Goal: Task Accomplishment & Management: Complete application form

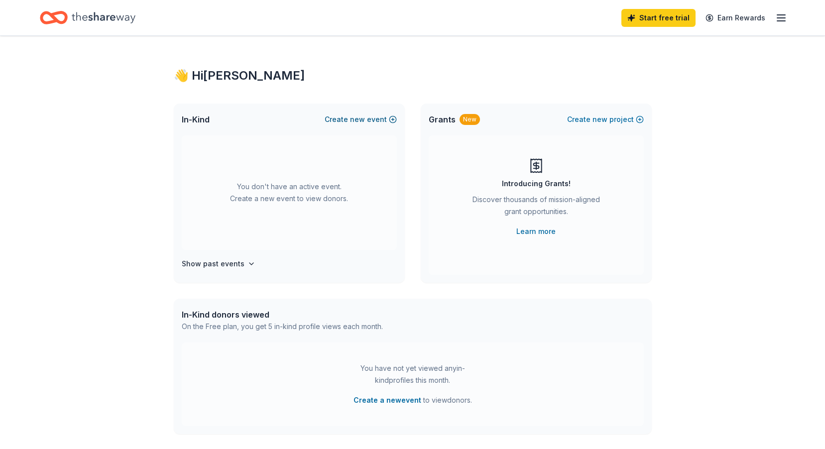
click at [369, 123] on button "Create new event" at bounding box center [361, 119] width 72 height 12
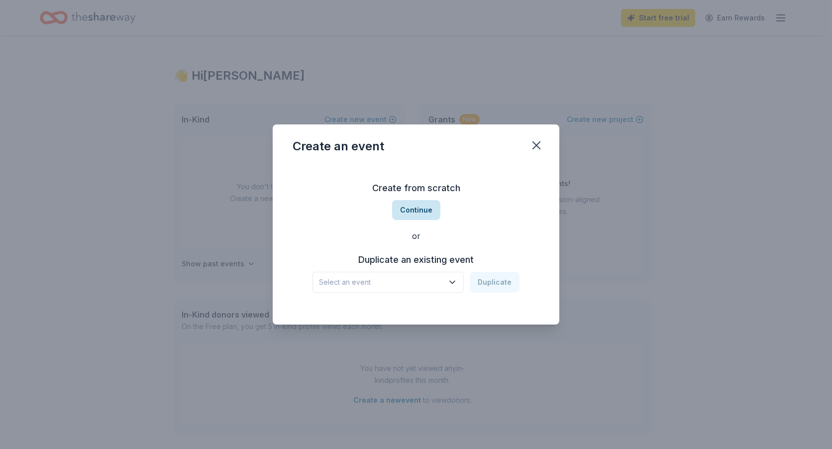
click at [407, 212] on button "Continue" at bounding box center [416, 210] width 48 height 20
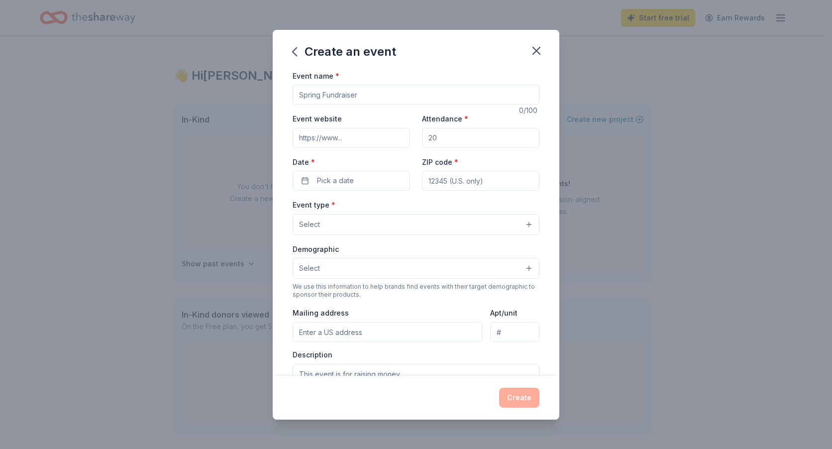
click at [386, 91] on input "Event name *" at bounding box center [416, 95] width 247 height 20
drag, startPoint x: 416, startPoint y: 96, endPoint x: 354, endPoint y: 102, distance: 62.5
click at [354, 102] on input "Beyond the Bell Holiday Party" at bounding box center [416, 95] width 247 height 20
type input "Beyond the Bell"
drag, startPoint x: 459, startPoint y: 143, endPoint x: 454, endPoint y: 140, distance: 5.7
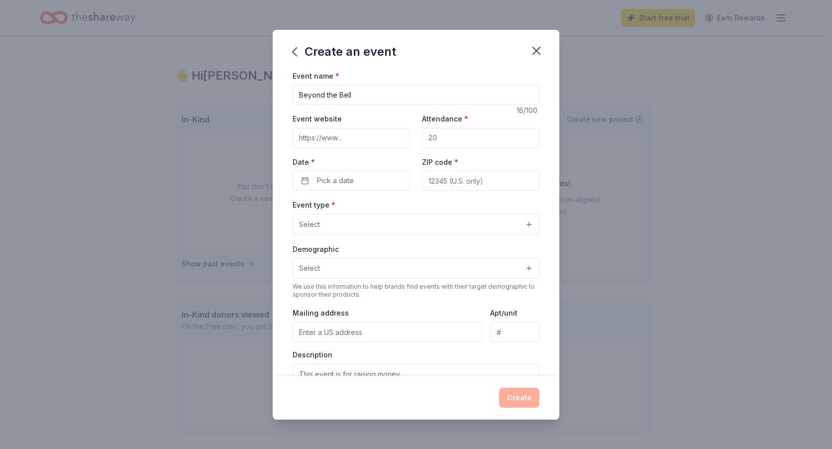
click at [459, 143] on input "Attendance *" at bounding box center [480, 138] width 117 height 20
drag, startPoint x: 456, startPoint y: 136, endPoint x: 416, endPoint y: 134, distance: 40.9
click at [416, 134] on div "Event website Attendance * Date * Pick a date ZIP code *" at bounding box center [416, 151] width 247 height 78
click at [463, 139] on input "Attendance *" at bounding box center [480, 138] width 117 height 20
type input "50"
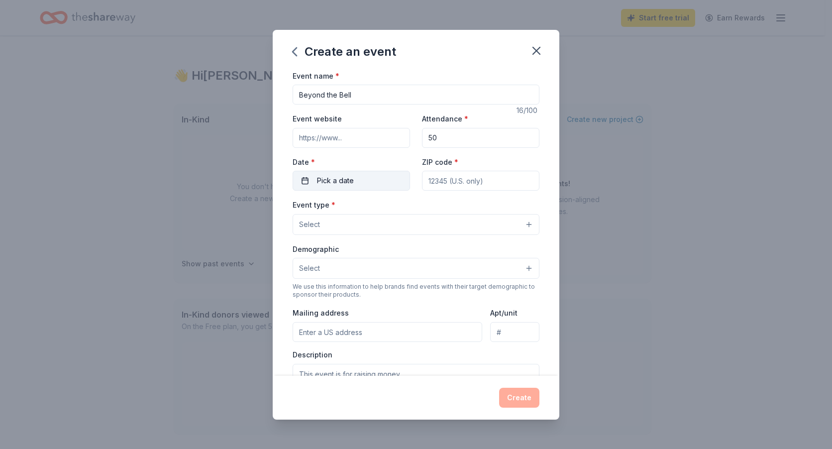
click at [366, 176] on button "Pick a date" at bounding box center [351, 181] width 117 height 20
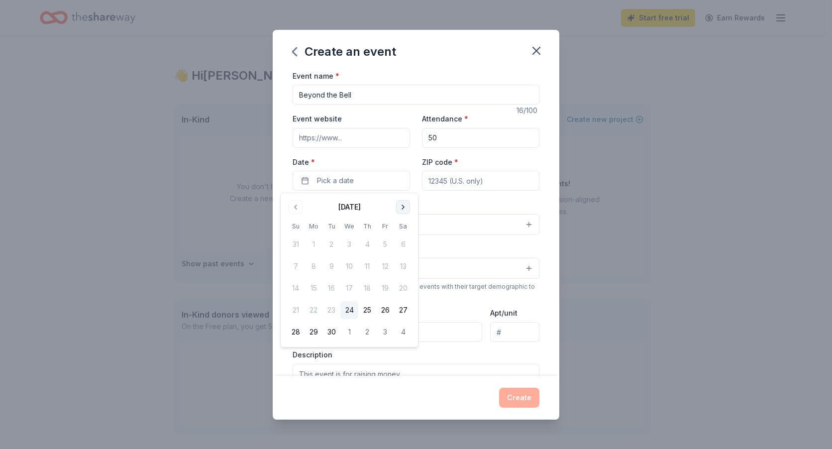
click at [405, 205] on button "Go to next month" at bounding box center [403, 207] width 14 height 14
click at [329, 308] on button "18" at bounding box center [332, 310] width 18 height 18
click at [488, 182] on input "ZIP code *" at bounding box center [480, 181] width 117 height 20
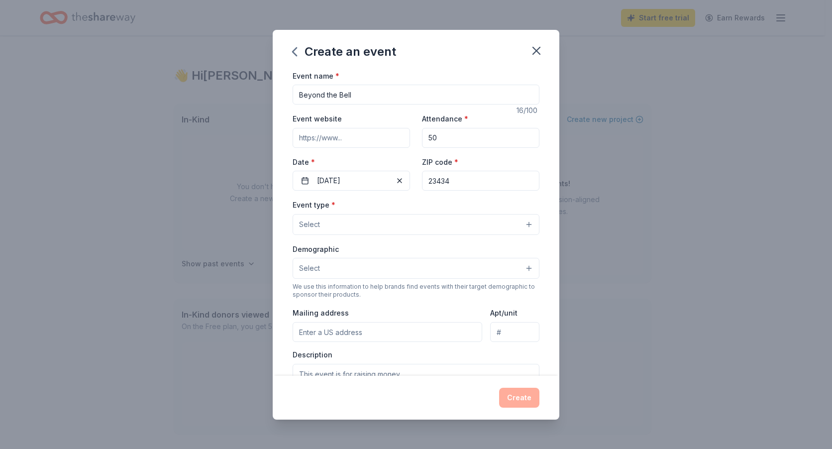
type input "23434"
click at [364, 212] on div "Event type * Select" at bounding box center [416, 217] width 247 height 36
click at [370, 220] on button "Select" at bounding box center [416, 224] width 247 height 21
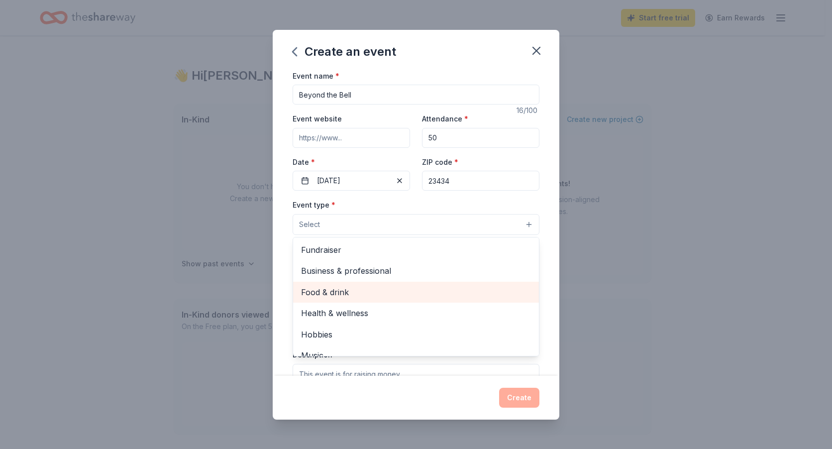
click at [337, 289] on span "Food & drink" at bounding box center [416, 292] width 230 height 13
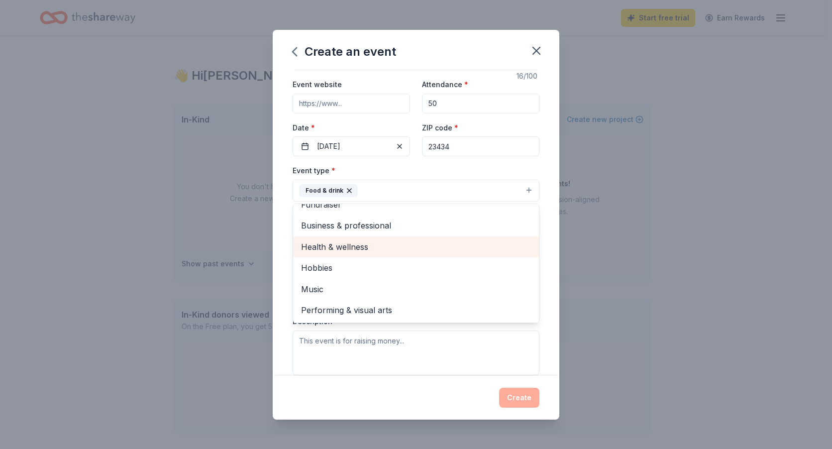
scroll to position [50, 0]
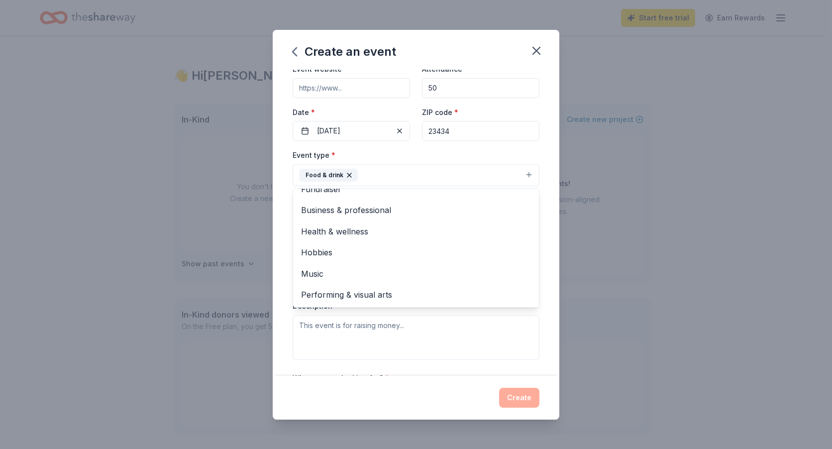
click at [489, 150] on div "Event type * Food & drink Fundraiser Business & professional Health & wellness …" at bounding box center [416, 167] width 247 height 37
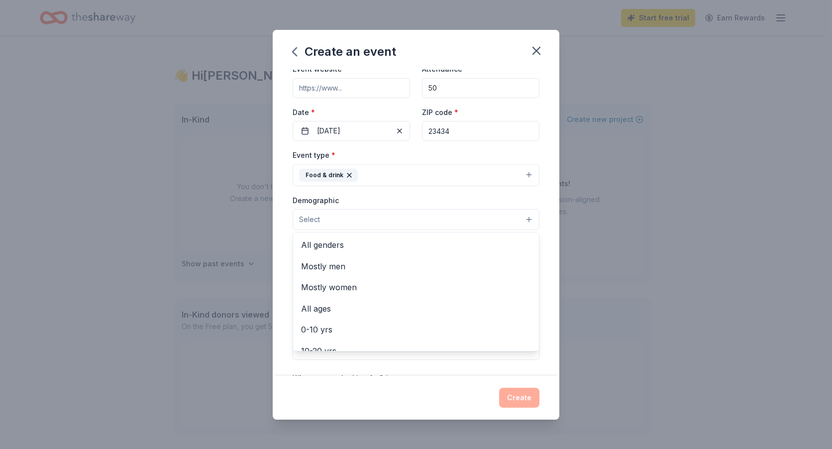
click at [359, 222] on button "Select" at bounding box center [416, 219] width 247 height 21
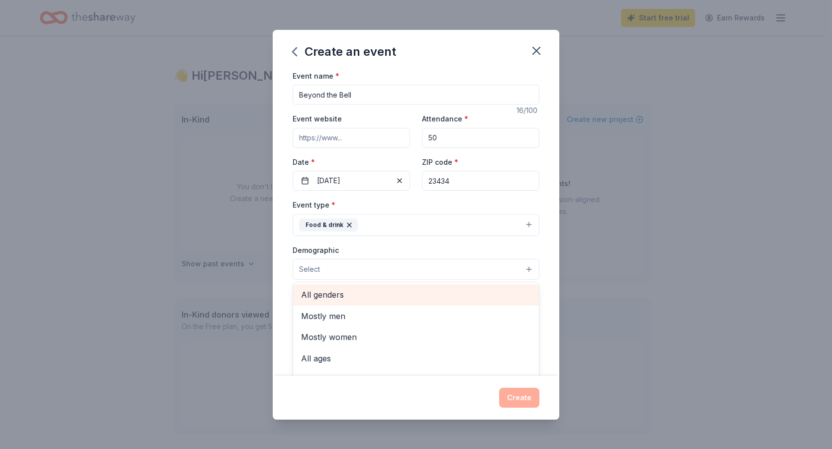
click at [340, 291] on span "All genders" at bounding box center [416, 294] width 230 height 13
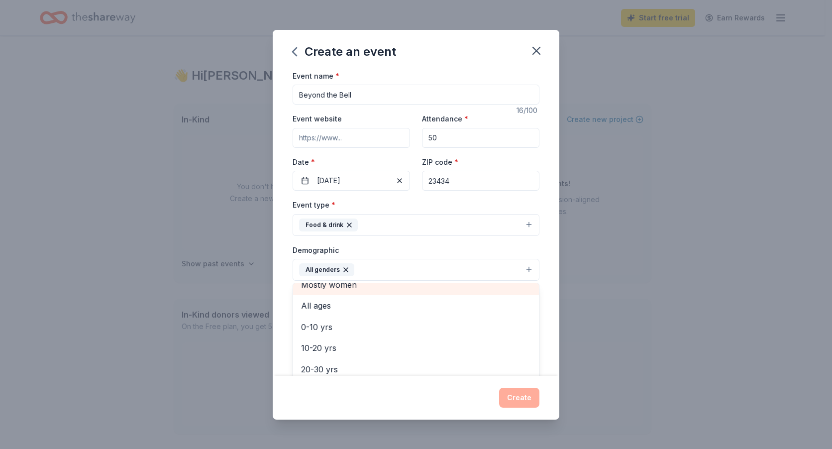
scroll to position [50, 0]
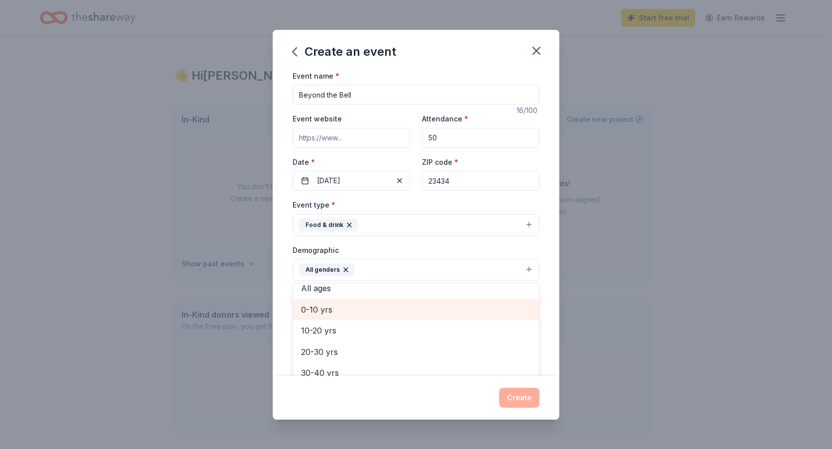
click at [329, 307] on span "0-10 yrs" at bounding box center [416, 309] width 230 height 13
click at [327, 310] on span "10-20 yrs" at bounding box center [416, 309] width 230 height 13
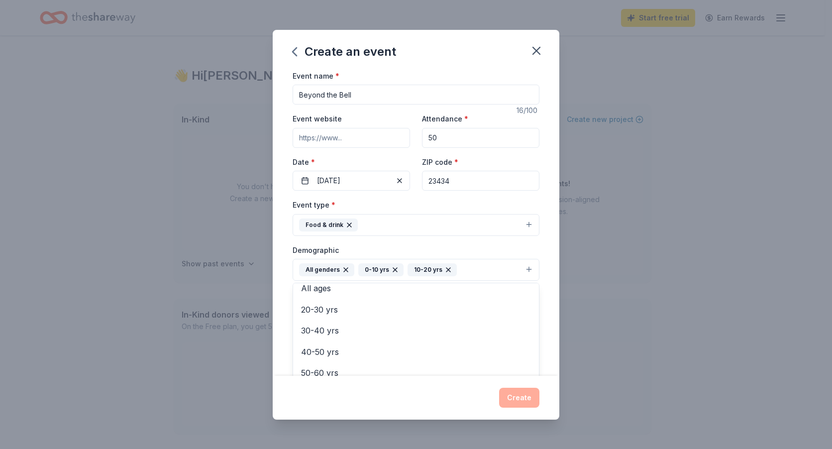
click at [392, 244] on div "Demographic All genders 0-10 yrs 10-20 yrs Mostly men Mostly women All ages 20-…" at bounding box center [416, 262] width 247 height 37
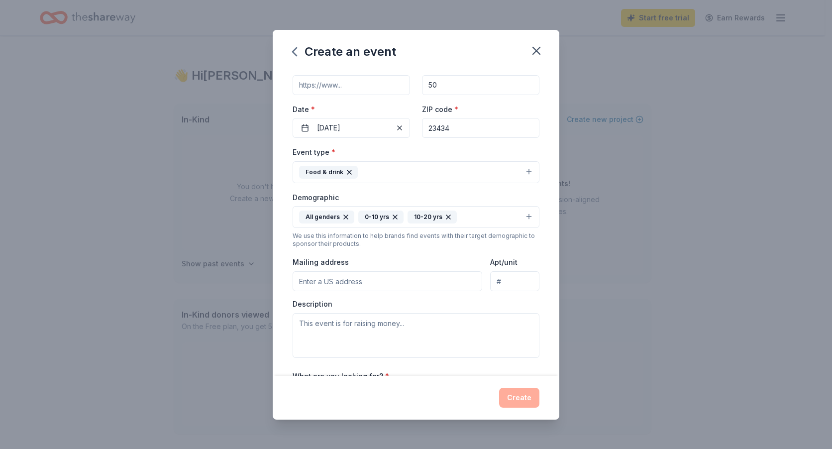
scroll to position [100, 0]
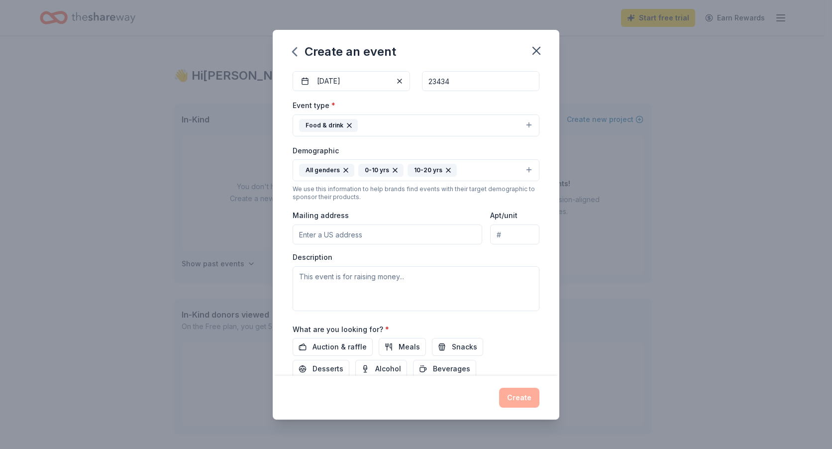
click at [393, 236] on input "Mailing address" at bounding box center [388, 234] width 190 height 20
click at [389, 207] on div "Event type * Food & drink Demographic All genders 0-10 yrs 10-20 yrs We use thi…" at bounding box center [416, 205] width 247 height 212
click at [357, 242] on input "Mailing address" at bounding box center [388, 234] width 190 height 20
type input "119 West Constance Road, Suffolk, VA, 23434"
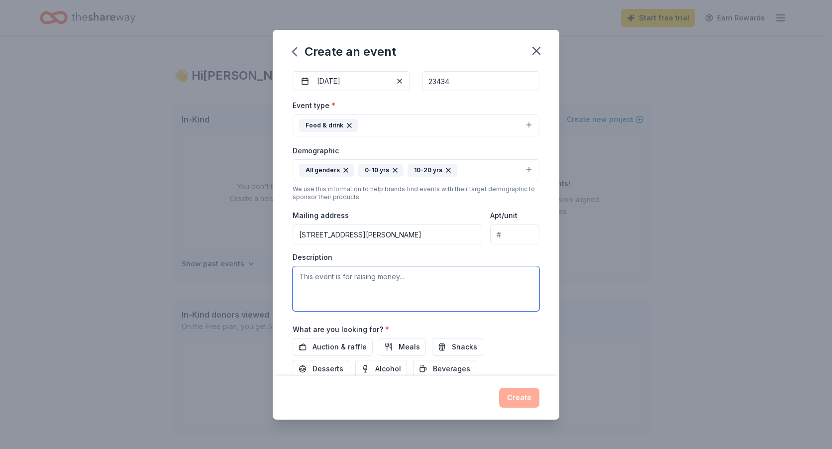
click at [416, 284] on textarea at bounding box center [416, 288] width 247 height 45
paste textarea "On [DATE], we will be hosting a holiday party for the children in our Beyond th…"
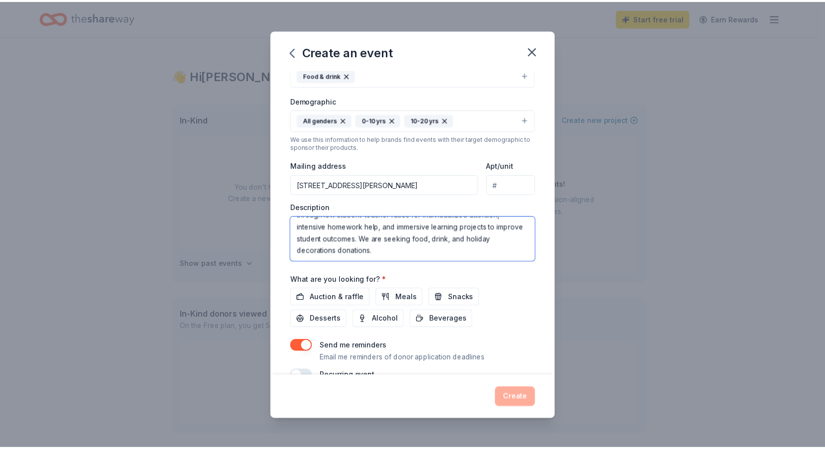
scroll to position [171, 0]
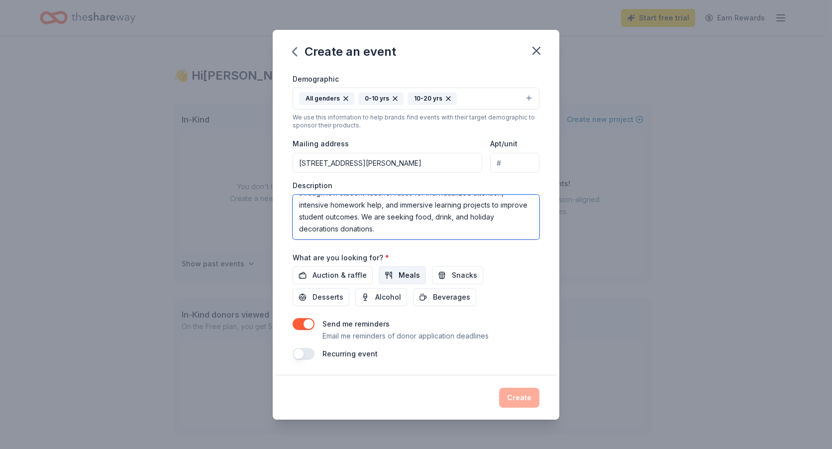
type textarea "On [DATE], we will be hosting a holiday party for the children in our Beyond th…"
click at [399, 270] on span "Meals" at bounding box center [409, 275] width 21 height 12
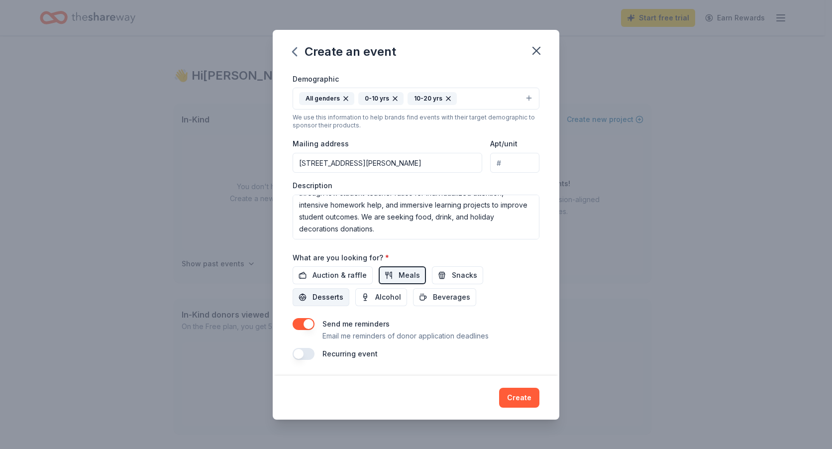
click at [322, 296] on span "Desserts" at bounding box center [328, 297] width 31 height 12
click at [468, 277] on span "Snacks" at bounding box center [464, 275] width 25 height 12
click at [453, 295] on span "Beverages" at bounding box center [451, 297] width 37 height 12
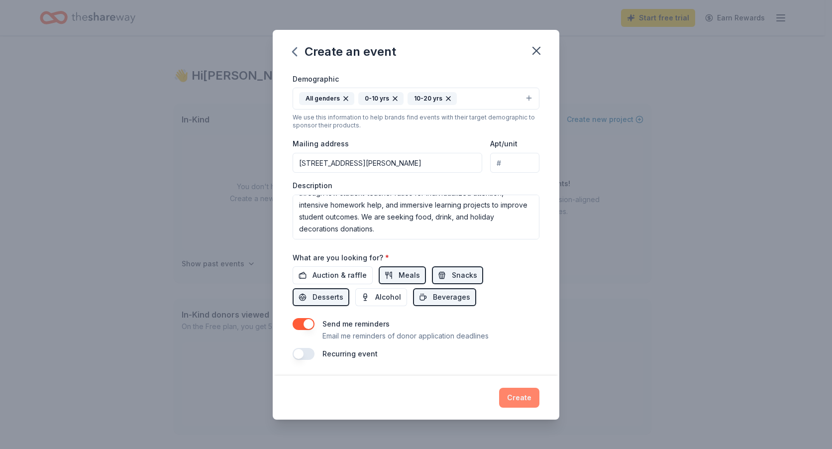
click at [523, 396] on button "Create" at bounding box center [519, 398] width 40 height 20
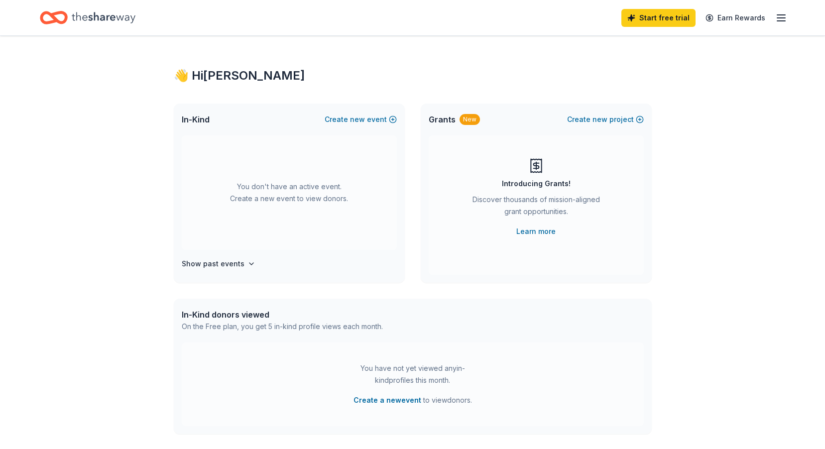
scroll to position [0, 0]
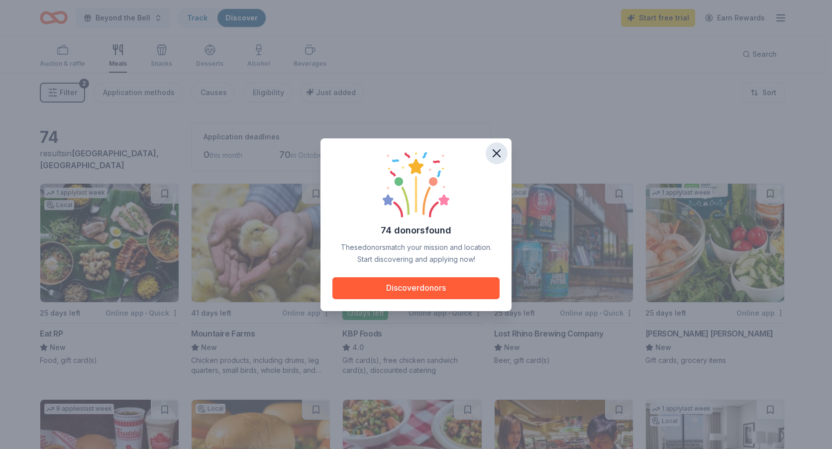
click at [497, 152] on icon "button" at bounding box center [496, 153] width 7 height 7
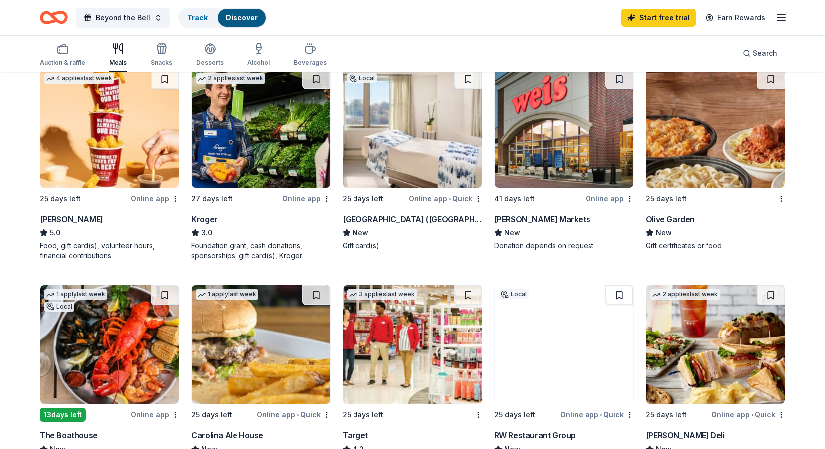
scroll to position [547, 0]
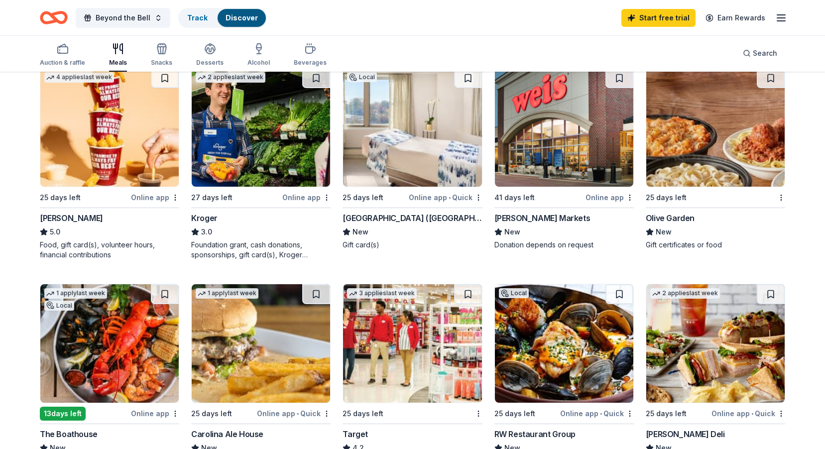
click at [696, 137] on img at bounding box center [715, 127] width 138 height 118
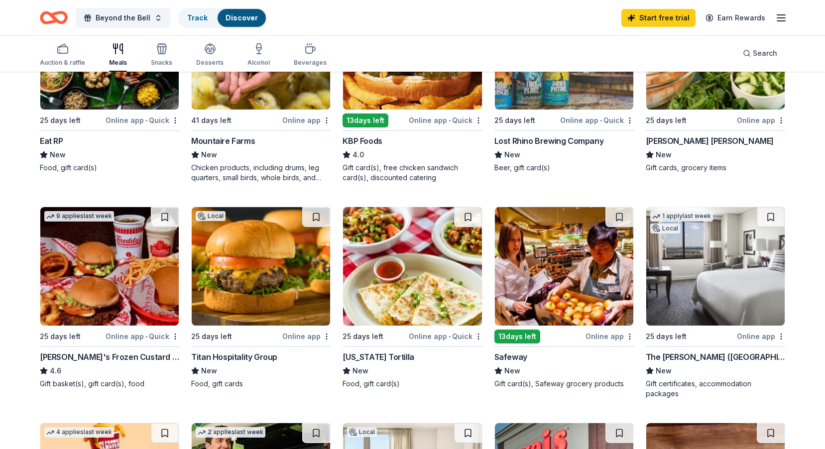
scroll to position [50, 0]
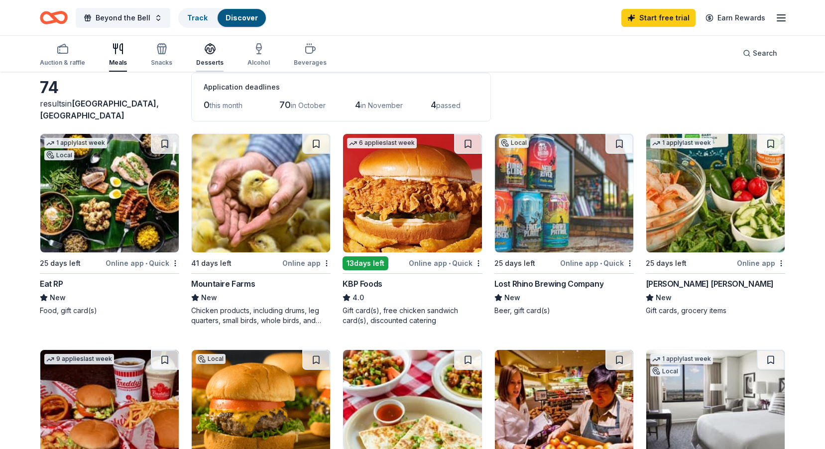
click at [210, 57] on div "Desserts" at bounding box center [209, 55] width 27 height 24
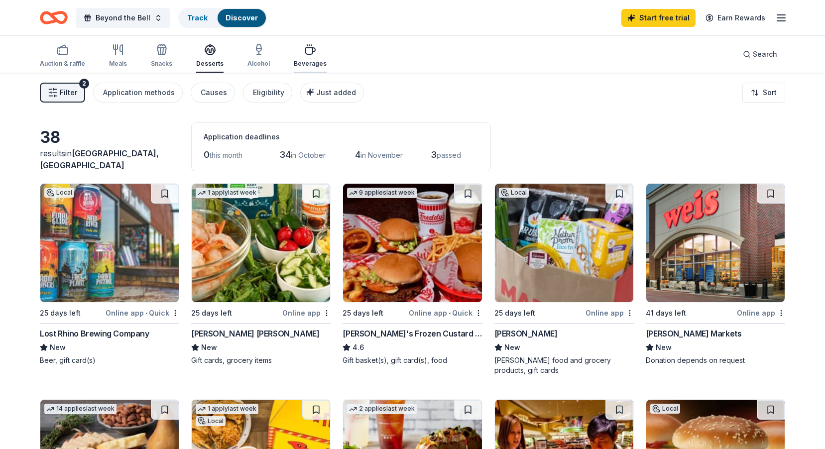
click at [302, 61] on div "Beverages" at bounding box center [310, 64] width 33 height 8
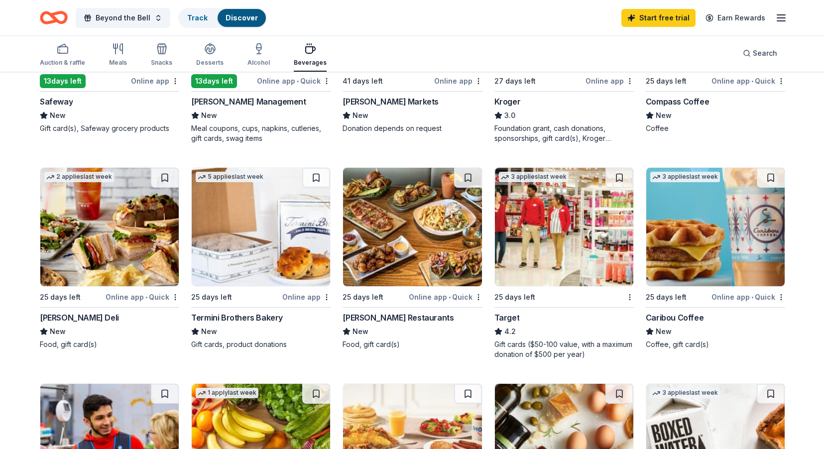
scroll to position [498, 0]
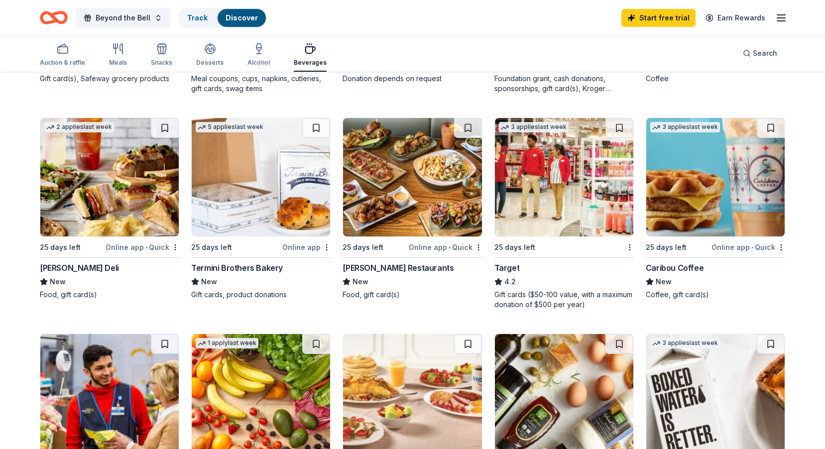
click at [220, 164] on img at bounding box center [261, 177] width 138 height 118
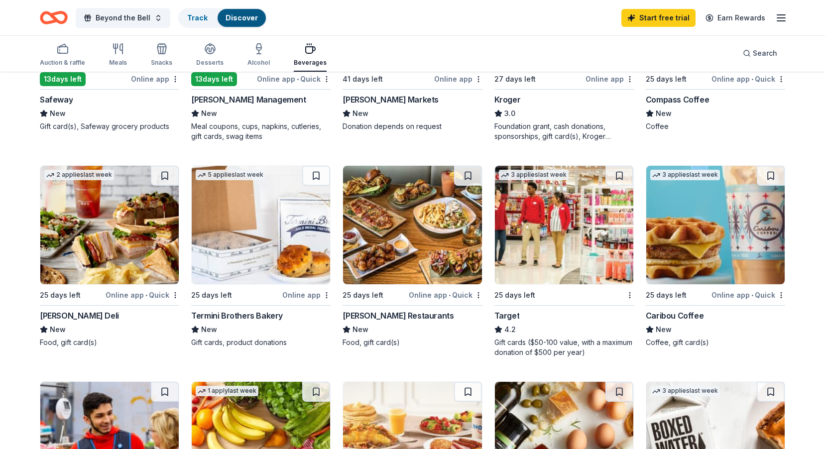
scroll to position [201, 0]
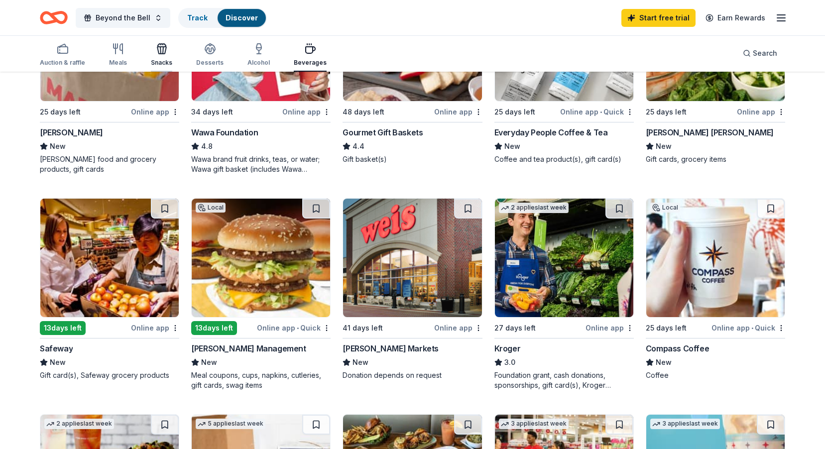
click at [164, 55] on div "Snacks" at bounding box center [161, 55] width 21 height 24
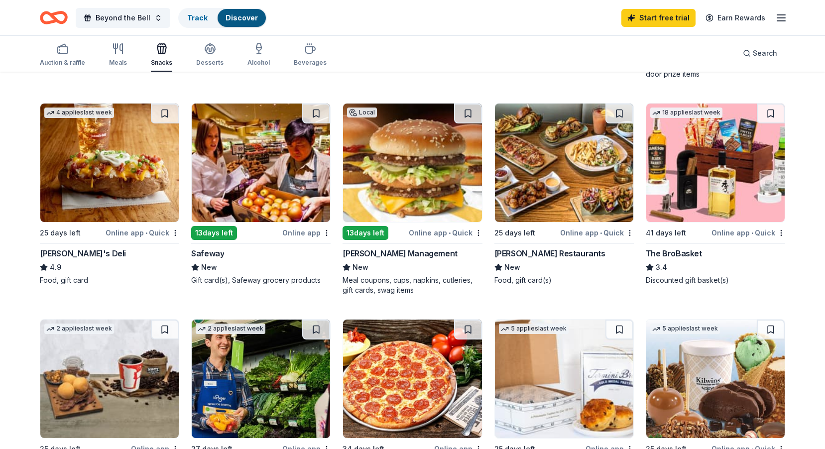
scroll to position [498, 0]
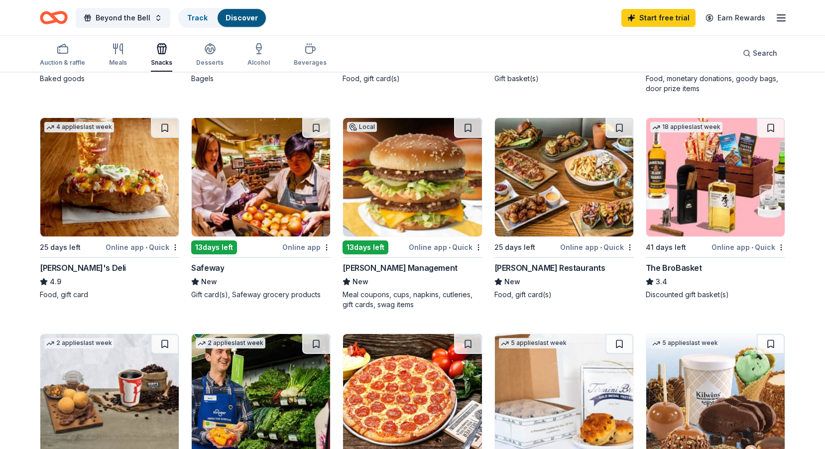
click at [96, 205] on img at bounding box center [109, 177] width 138 height 118
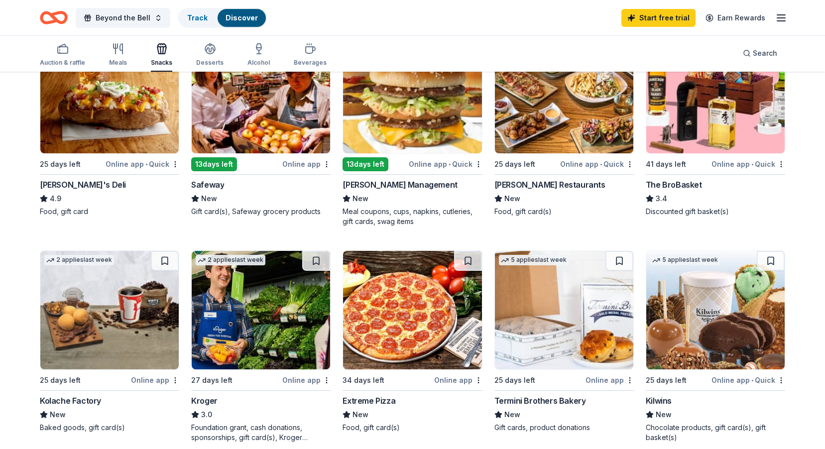
scroll to position [647, 0]
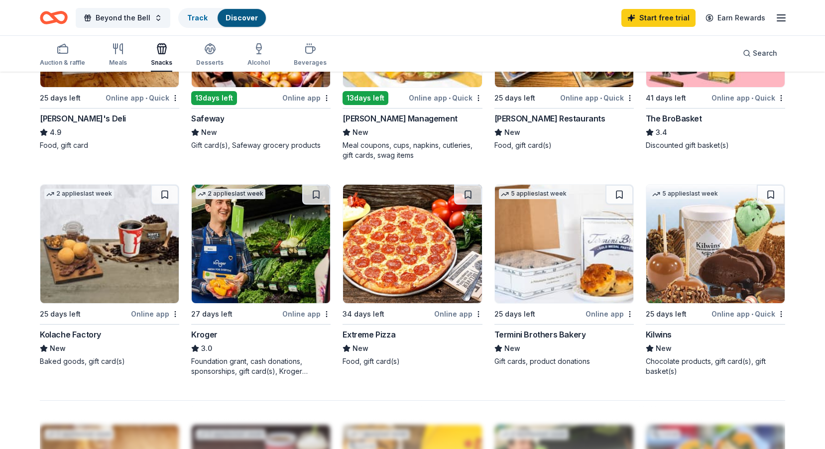
click at [664, 245] on img at bounding box center [715, 244] width 138 height 118
click at [769, 194] on button at bounding box center [771, 195] width 28 height 20
click at [193, 15] on link "Track · 1" at bounding box center [200, 17] width 26 height 8
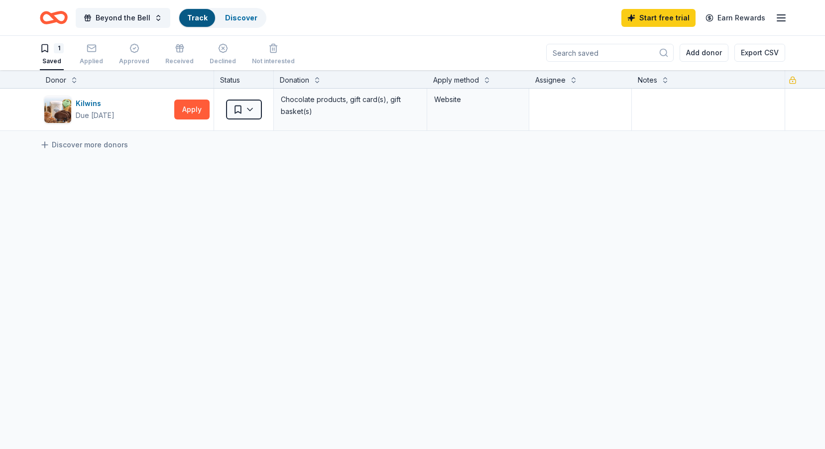
scroll to position [0, 0]
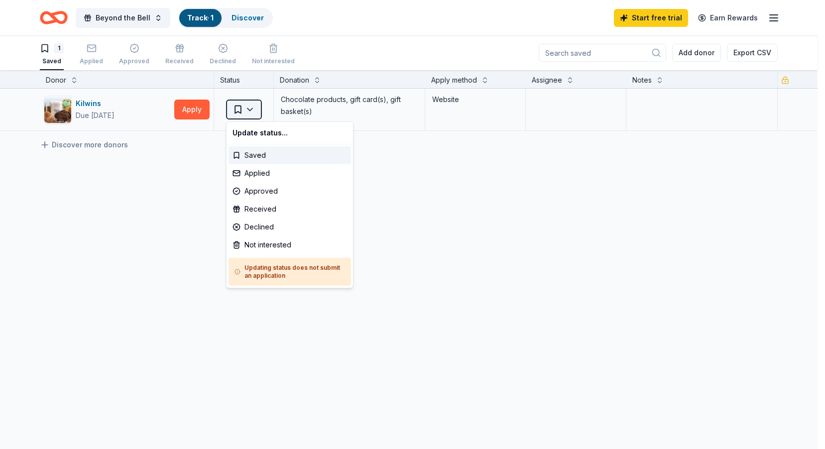
click at [255, 112] on html "Beyond the Bell Track · 1 Discover Start free trial Earn Rewards 1 Saved Applie…" at bounding box center [412, 224] width 825 height 449
click at [270, 170] on div "Applied" at bounding box center [289, 173] width 122 height 18
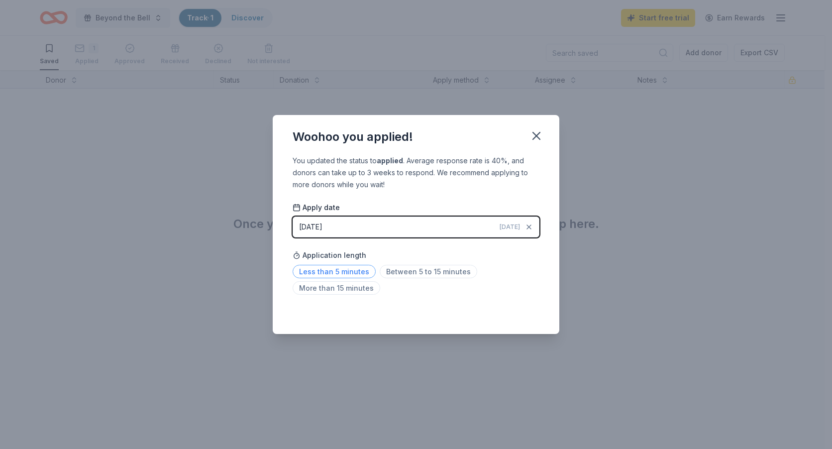
click at [345, 272] on span "Less than 5 minutes" at bounding box center [334, 271] width 83 height 13
click at [543, 139] on icon "button" at bounding box center [537, 136] width 14 height 14
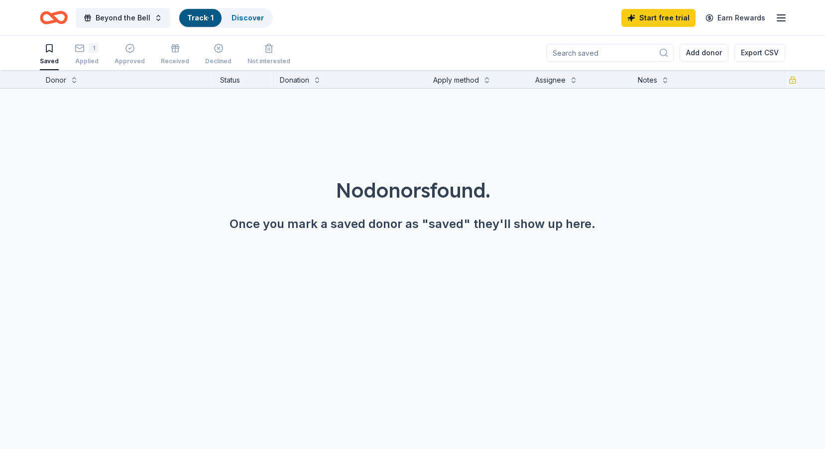
scroll to position [0, 0]
click at [240, 18] on link "Discover" at bounding box center [247, 17] width 32 height 8
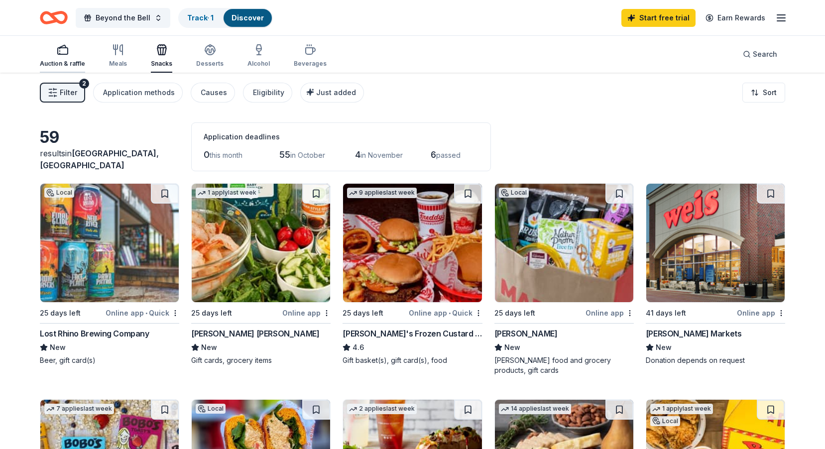
click at [55, 64] on div "Auction & raffle" at bounding box center [62, 64] width 45 height 8
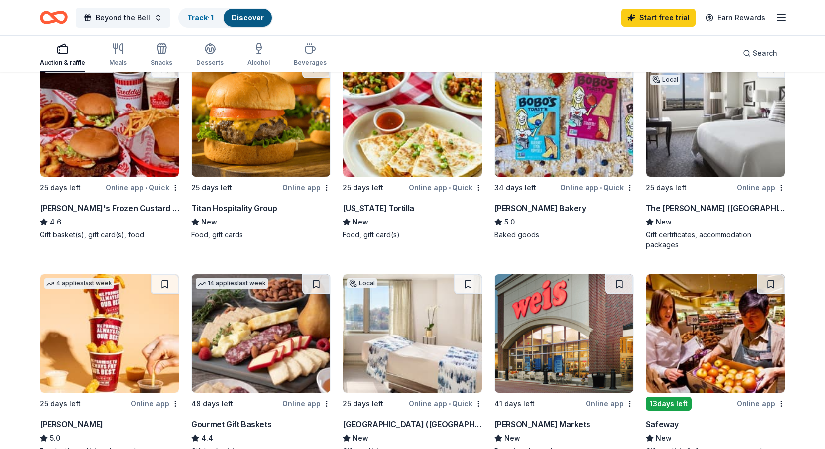
scroll to position [199, 0]
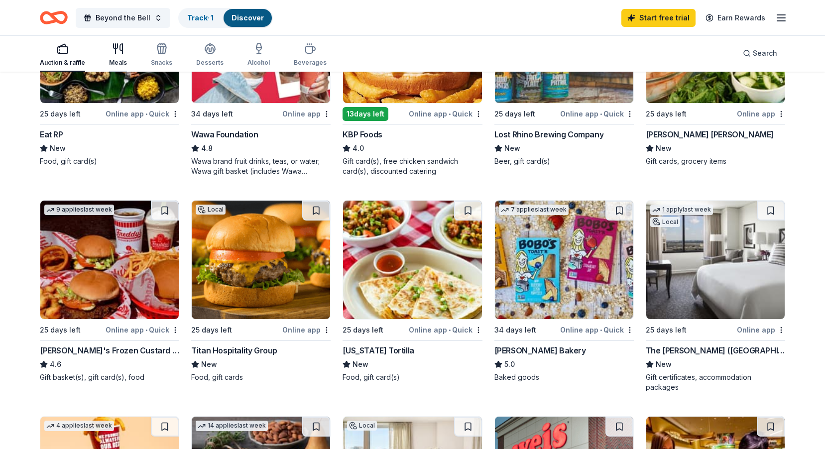
click at [118, 52] on icon "button" at bounding box center [118, 49] width 12 height 12
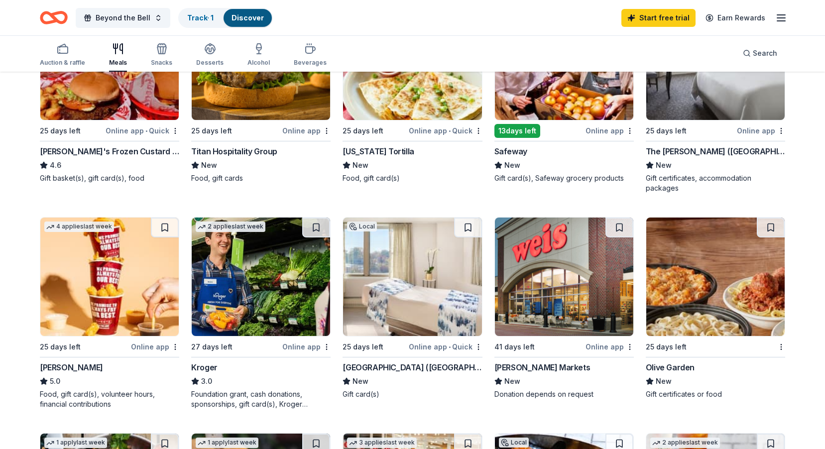
scroll to position [348, 0]
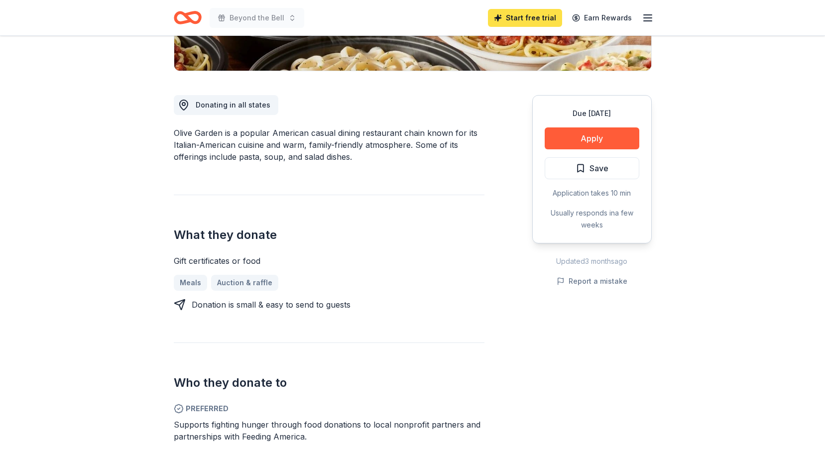
scroll to position [249, 0]
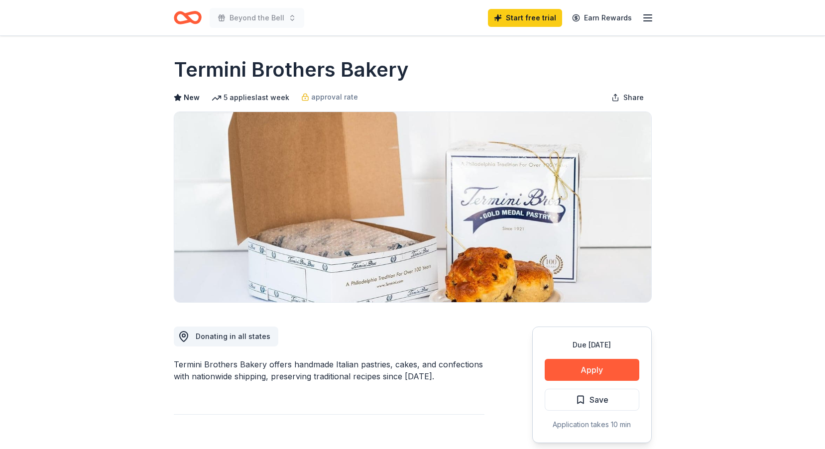
drag, startPoint x: 170, startPoint y: 66, endPoint x: 390, endPoint y: 69, distance: 219.5
drag, startPoint x: 412, startPoint y: 66, endPoint x: 322, endPoint y: 69, distance: 90.6
click at [322, 69] on div "Termini Brothers Bakery" at bounding box center [413, 70] width 478 height 28
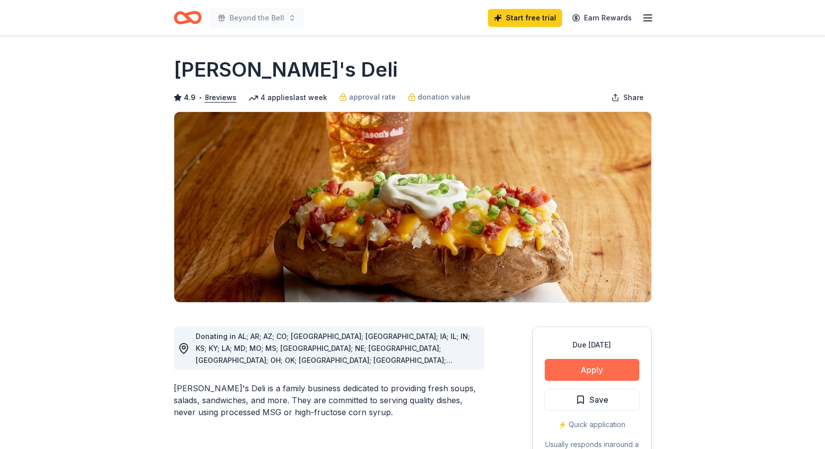
click at [608, 368] on button "Apply" at bounding box center [591, 370] width 95 height 22
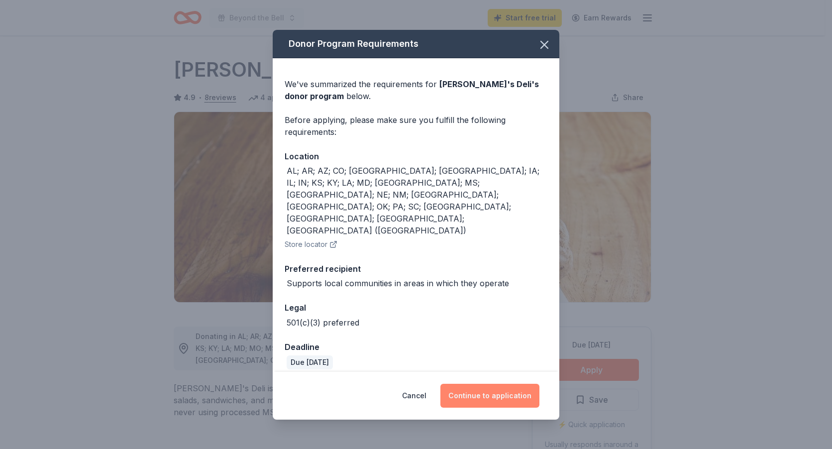
click at [503, 384] on button "Continue to application" at bounding box center [489, 396] width 99 height 24
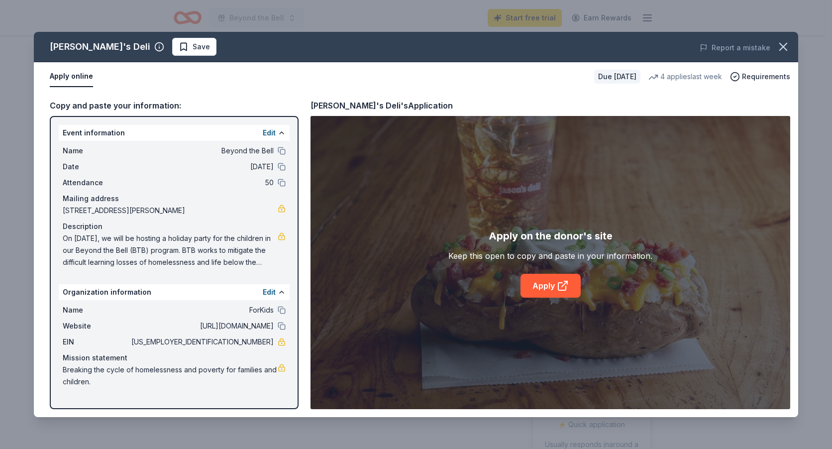
click at [76, 77] on button "Apply online" at bounding box center [71, 76] width 43 height 21
click at [547, 286] on link "Apply" at bounding box center [551, 286] width 60 height 24
click at [786, 40] on icon "button" at bounding box center [783, 47] width 14 height 14
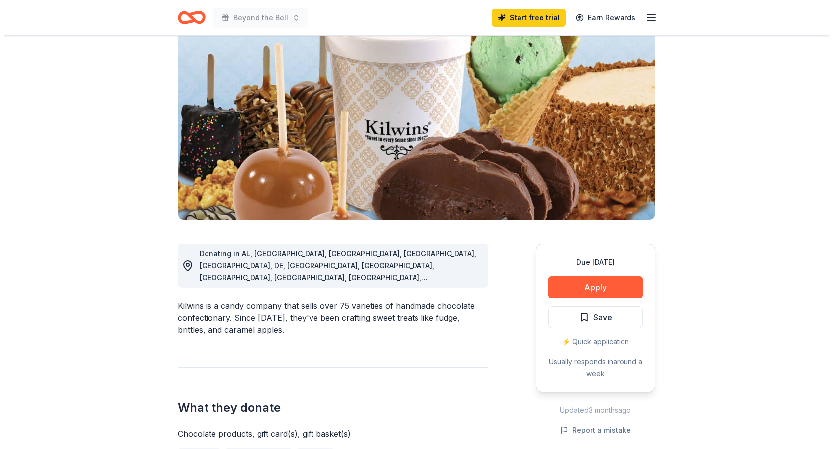
scroll to position [100, 0]
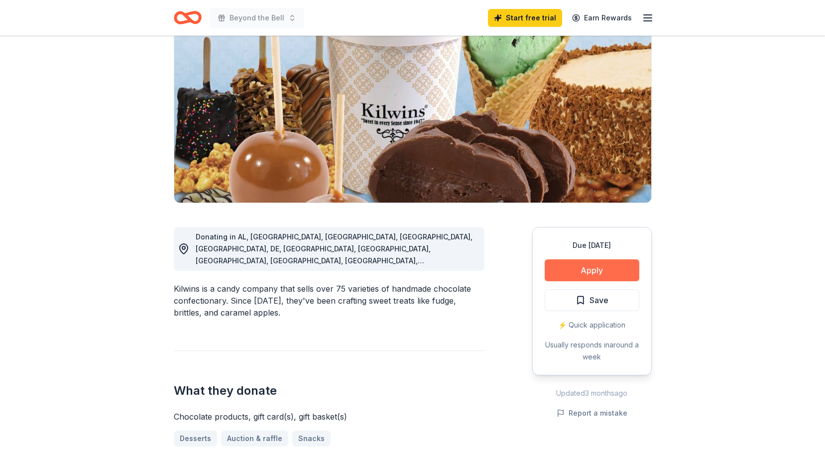
click at [578, 274] on button "Apply" at bounding box center [591, 270] width 95 height 22
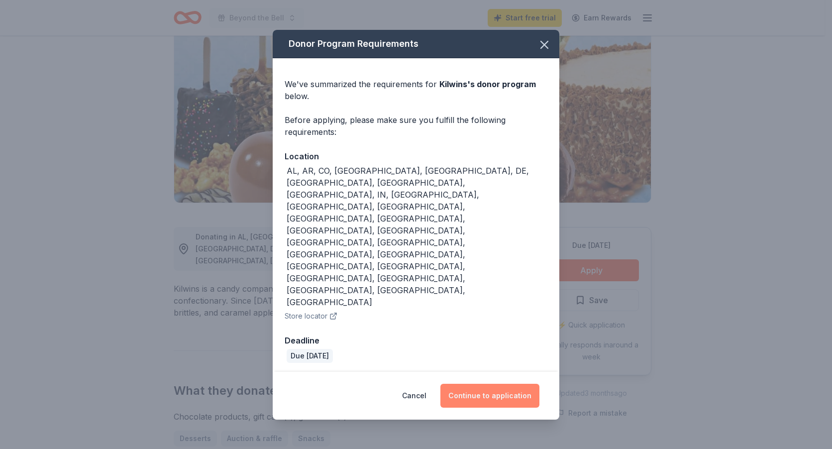
click at [514, 384] on button "Continue to application" at bounding box center [489, 396] width 99 height 24
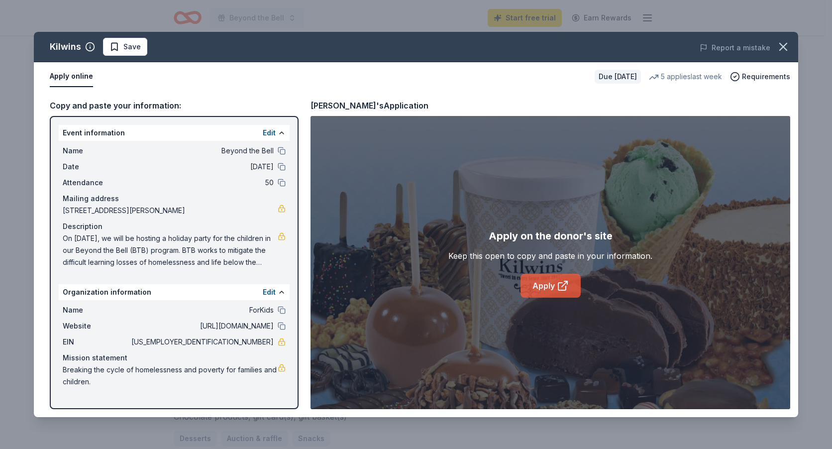
click at [550, 284] on link "Apply" at bounding box center [551, 286] width 60 height 24
